Goal: Task Accomplishment & Management: Manage account settings

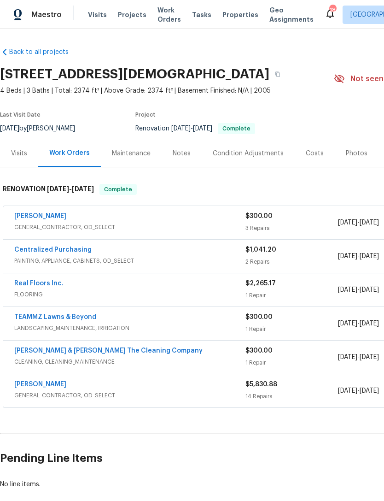
click at [315, 158] on div "Costs" at bounding box center [315, 153] width 18 height 9
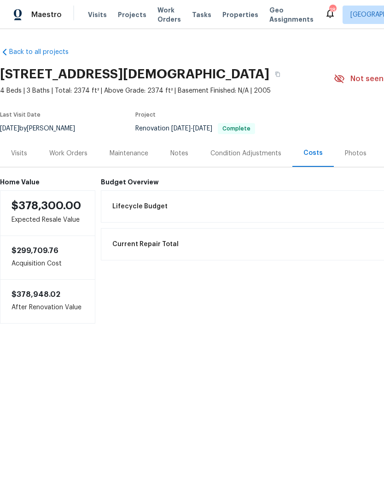
click at [69, 167] on div "Work Orders" at bounding box center [68, 153] width 60 height 27
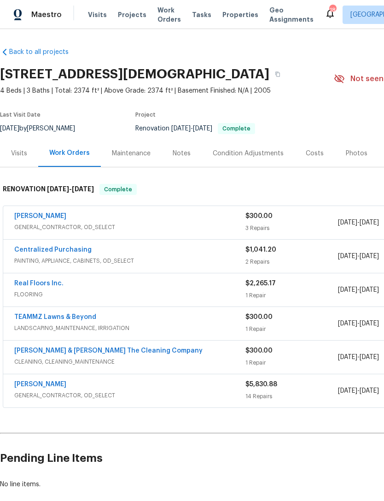
click at [126, 232] on span "GENERAL_CONTRACTOR, OD_SELECT" at bounding box center [129, 226] width 231 height 9
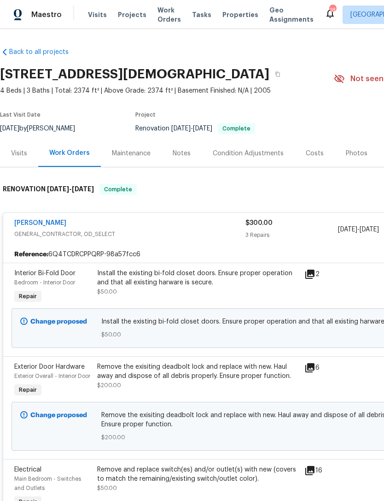
click at [114, 229] on div "Eric Hernandez" at bounding box center [129, 223] width 231 height 11
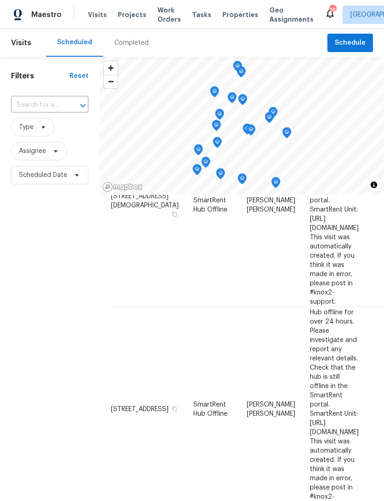
scroll to position [178, 0]
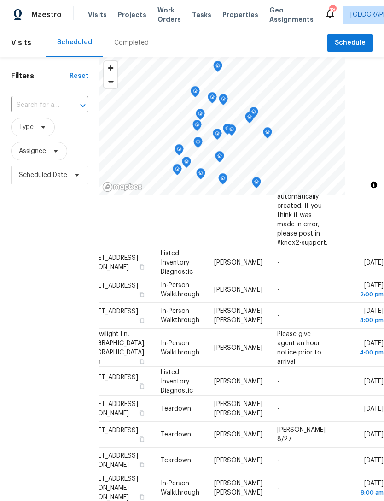
scroll to position [218, 89]
click at [0, 0] on icon at bounding box center [0, 0] width 0 height 0
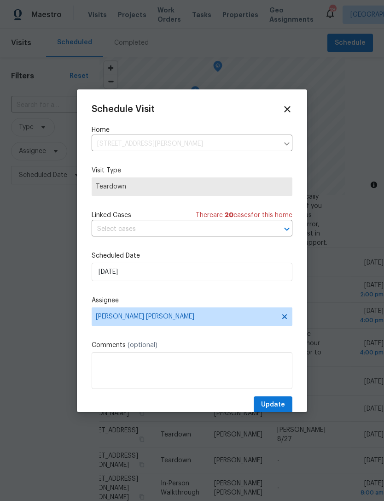
click at [168, 333] on div "Schedule Visit Home 2926 Hunt St, Jacksonville, FL 32254 ​ Visit Type Teardown …" at bounding box center [192, 258] width 201 height 309
click at [203, 377] on textarea at bounding box center [192, 370] width 201 height 37
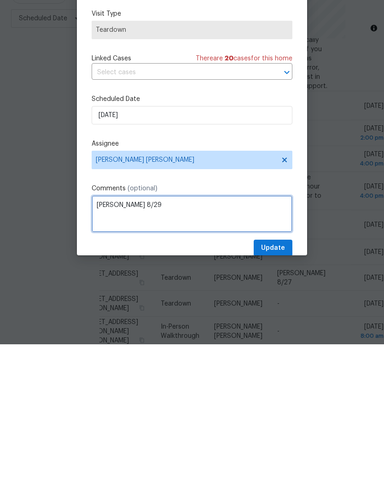
type textarea "COE 8/29"
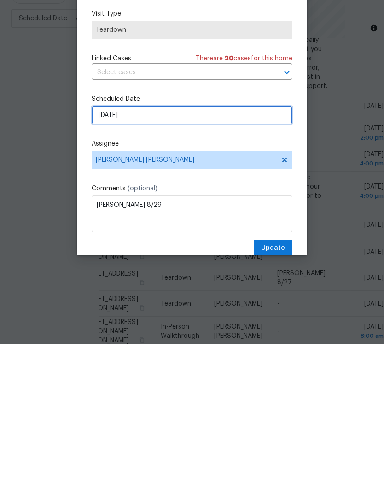
click at [151, 262] on input "8/26/2025" at bounding box center [192, 271] width 201 height 18
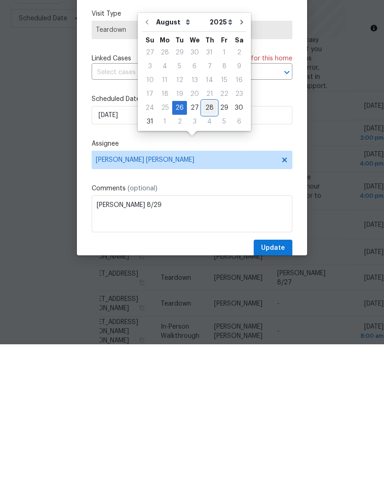
click at [208, 258] on div "28" at bounding box center [209, 264] width 15 height 13
type input "8/28/2025"
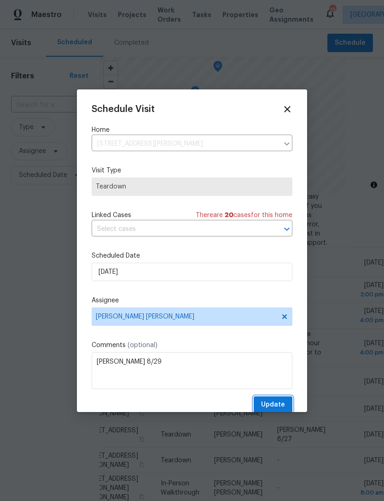
click at [279, 409] on span "Update" at bounding box center [273, 405] width 24 height 12
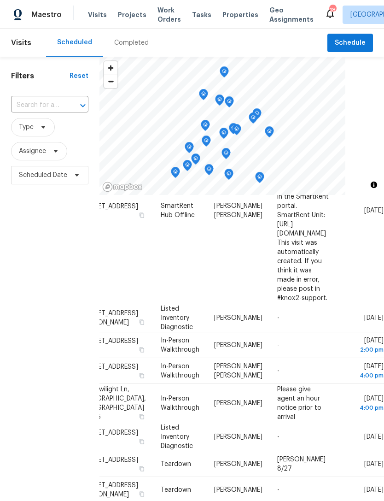
scroll to position [156, 24]
